Goal: Navigation & Orientation: Find specific page/section

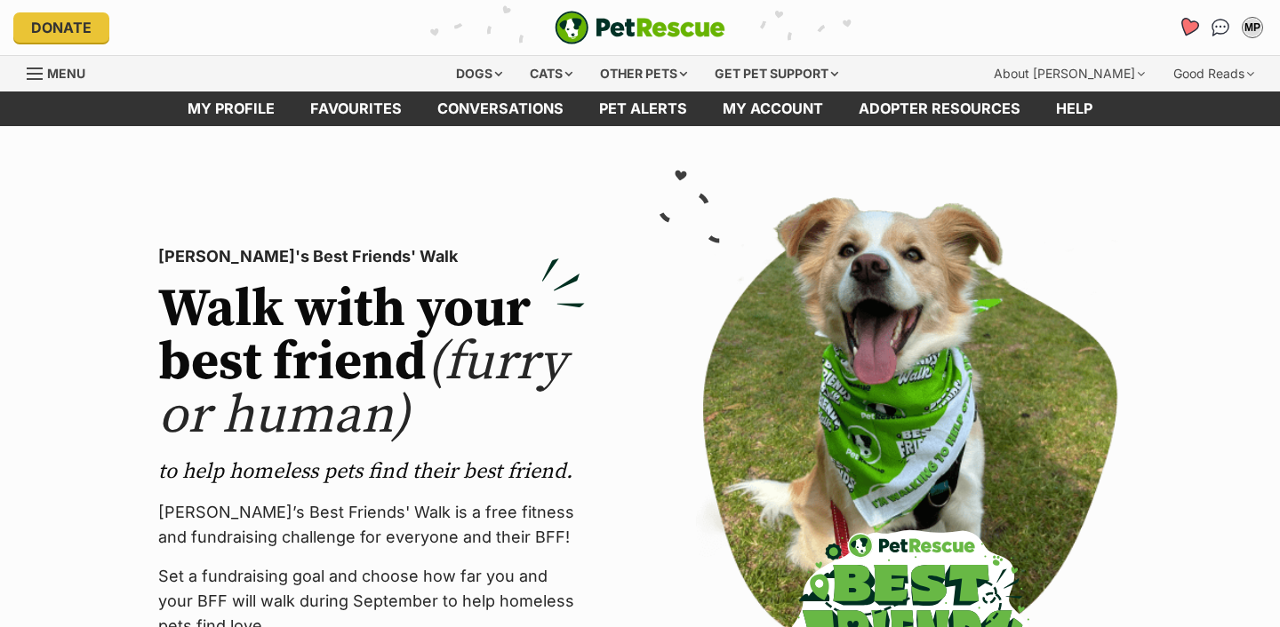
click at [1180, 21] on icon "Favourites" at bounding box center [1187, 27] width 21 height 20
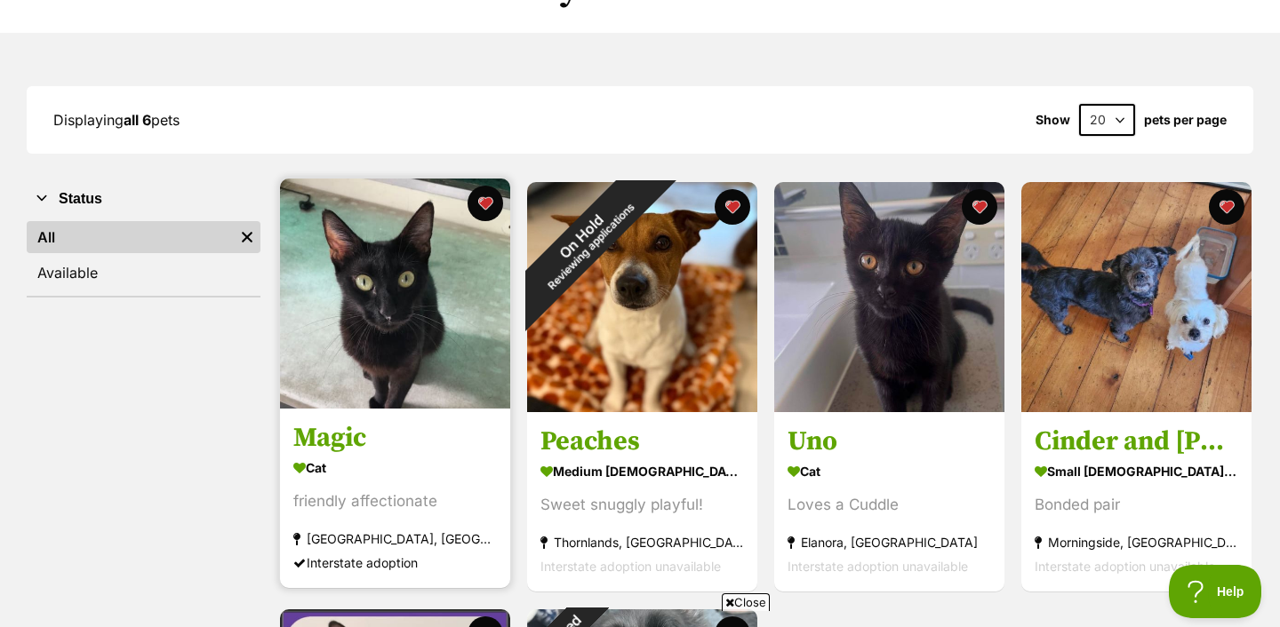
click at [386, 355] on img at bounding box center [395, 294] width 230 height 230
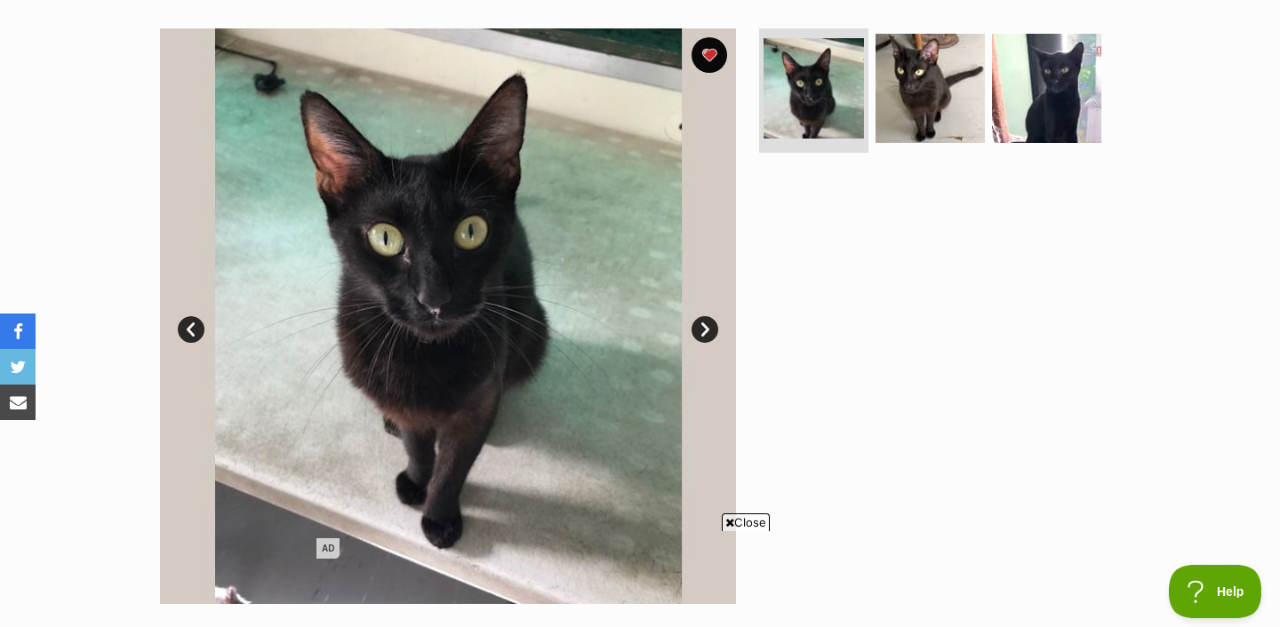
scroll to position [353, 0]
